Goal: Task Accomplishment & Management: Use online tool/utility

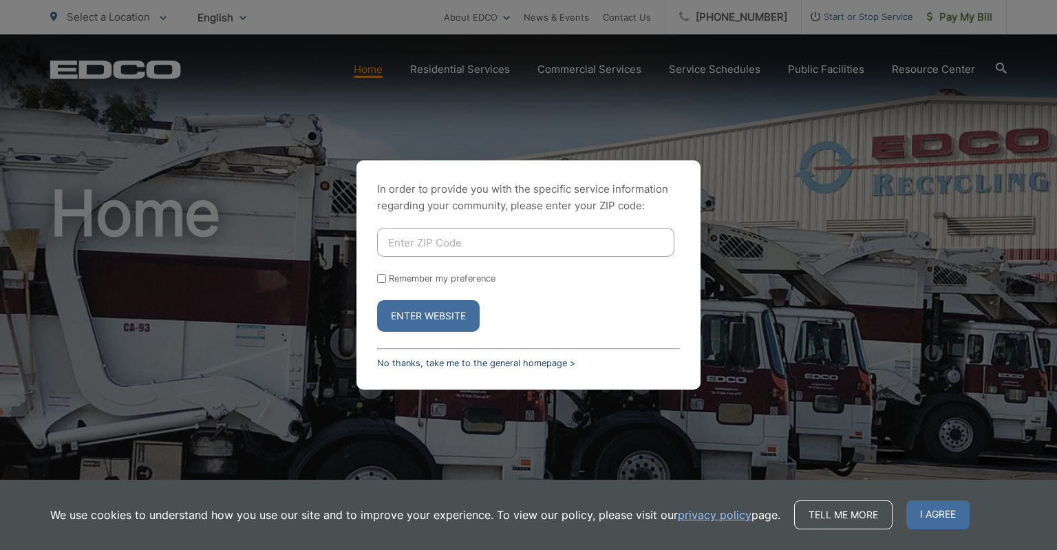
click at [460, 362] on link "No thanks, take me to the general homepage >" at bounding box center [476, 363] width 198 height 10
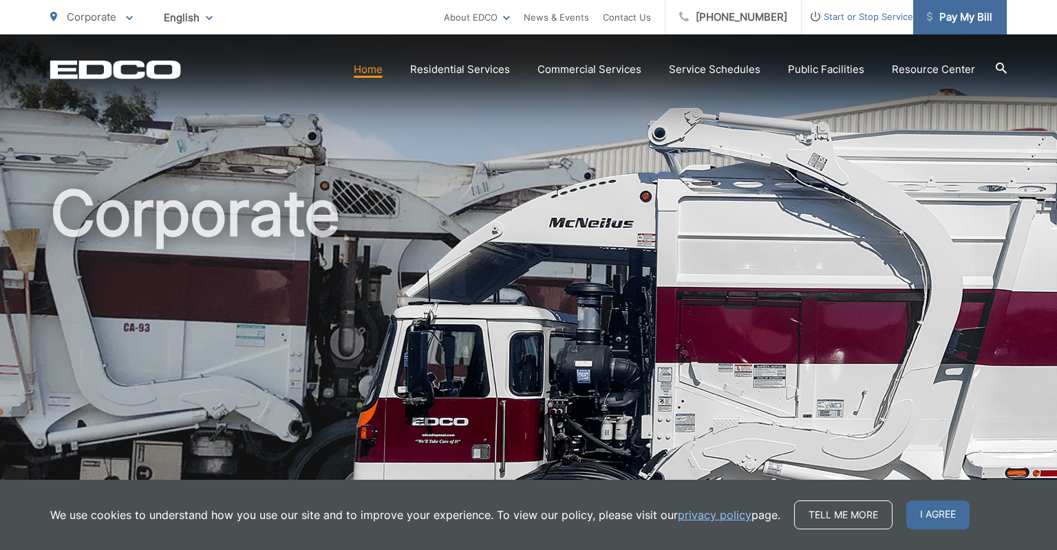
click at [961, 29] on link "Pay My Bill" at bounding box center [960, 17] width 94 height 34
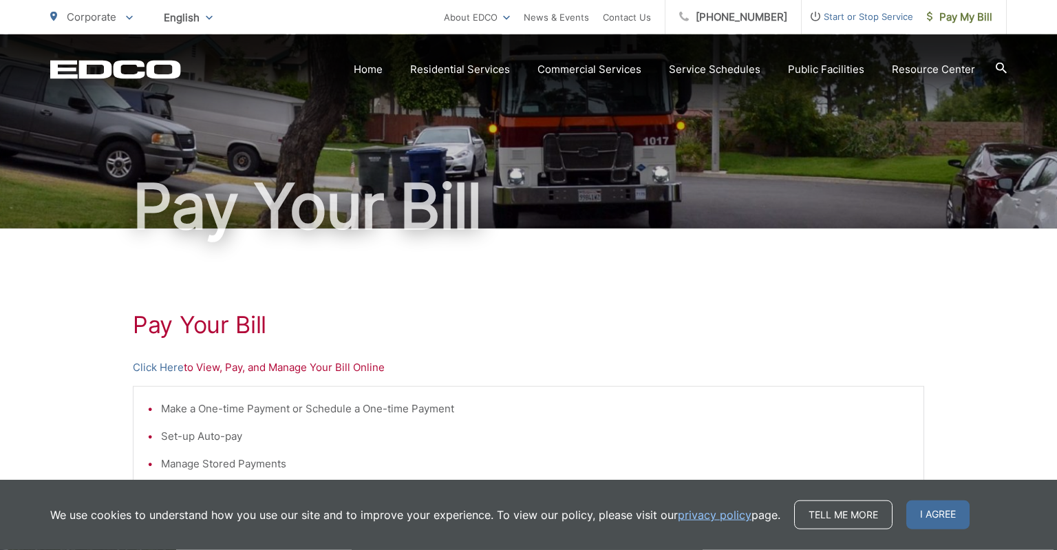
scroll to position [72, 0]
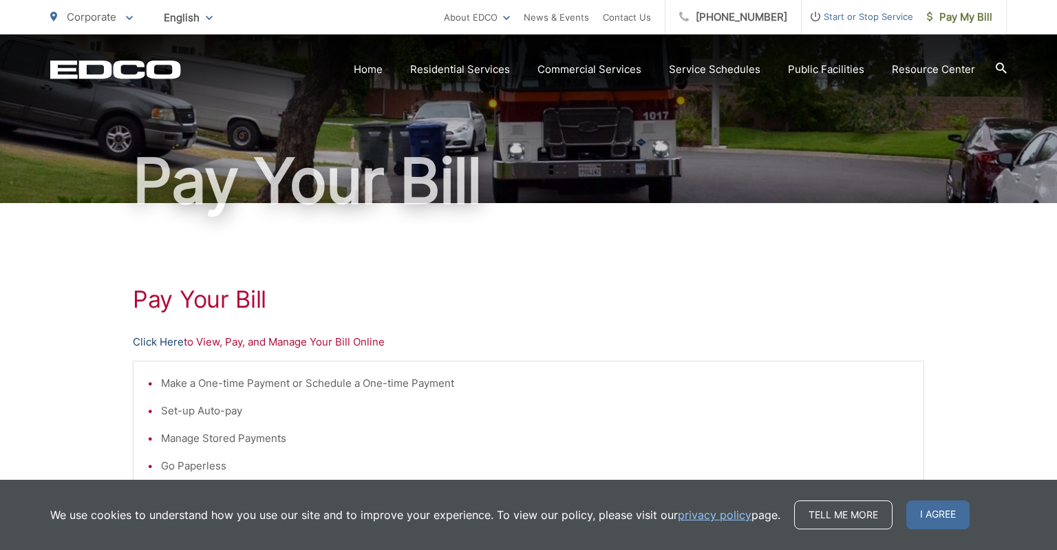
click at [162, 340] on link "Click Here" at bounding box center [158, 342] width 51 height 17
